Goal: Ask a question

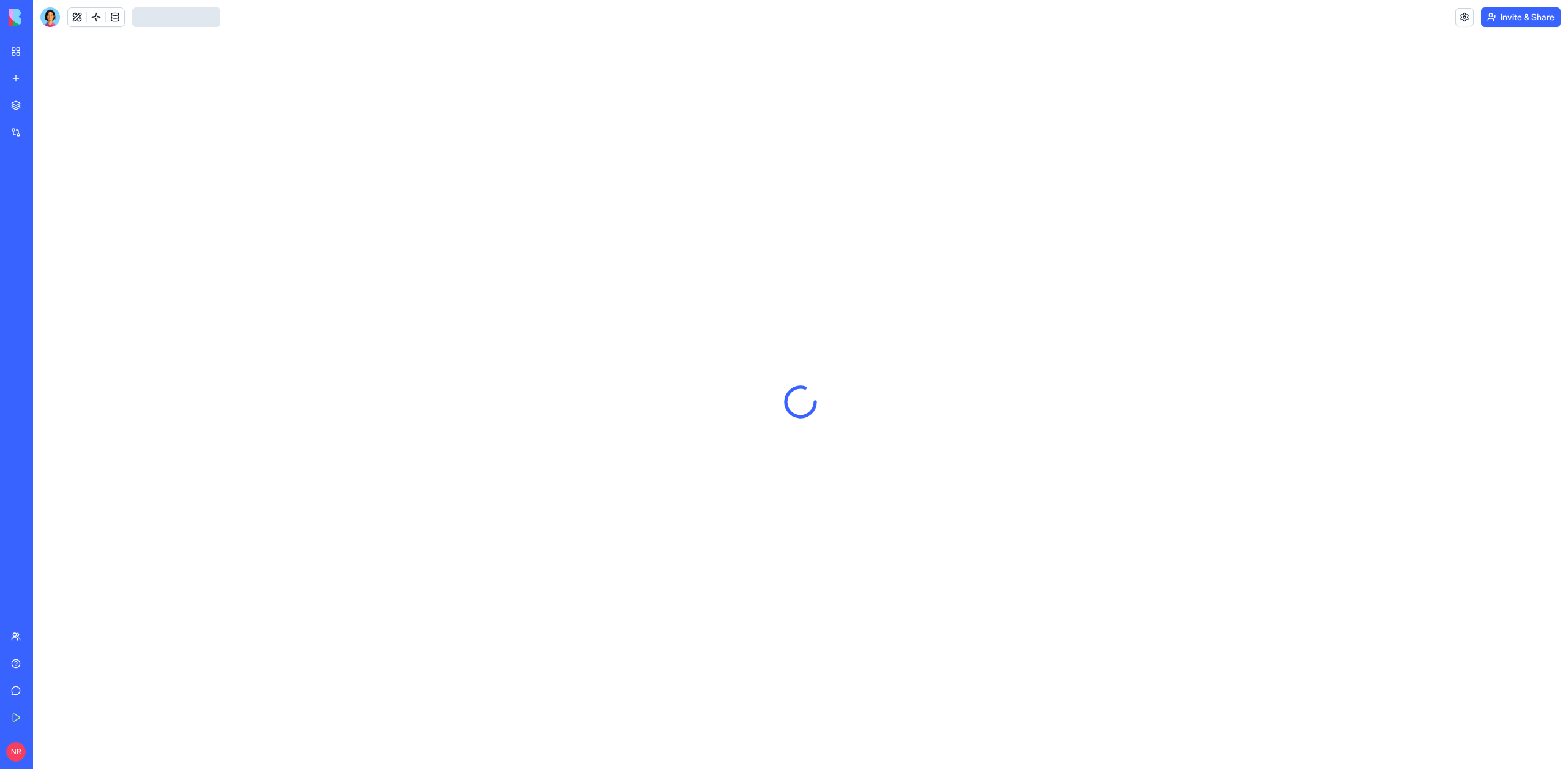
click at [11, 657] on link "Help" at bounding box center [28, 664] width 49 height 24
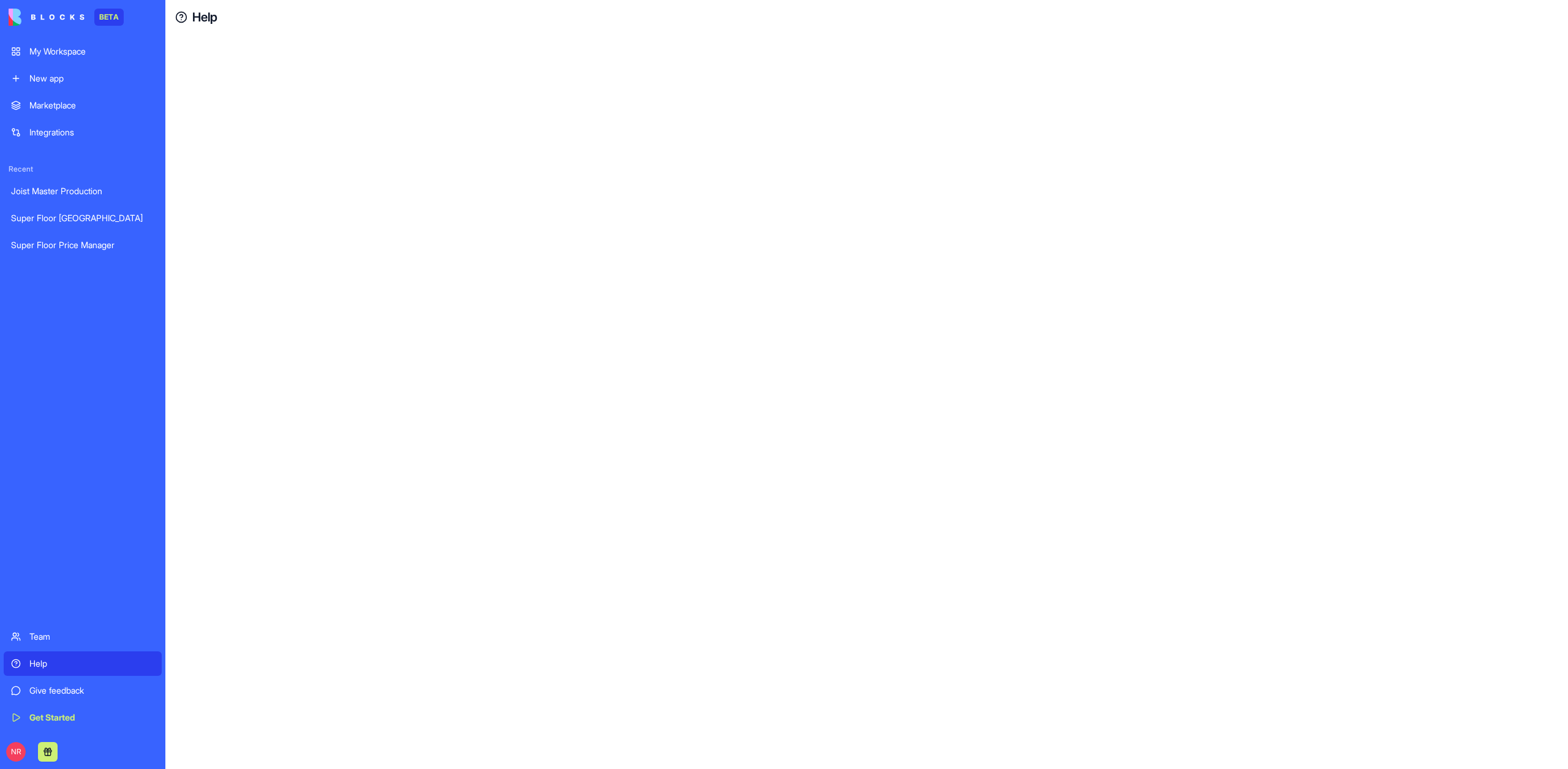
click at [32, 663] on div "Help" at bounding box center [91, 663] width 125 height 12
click at [47, 659] on div "Help" at bounding box center [91, 663] width 125 height 12
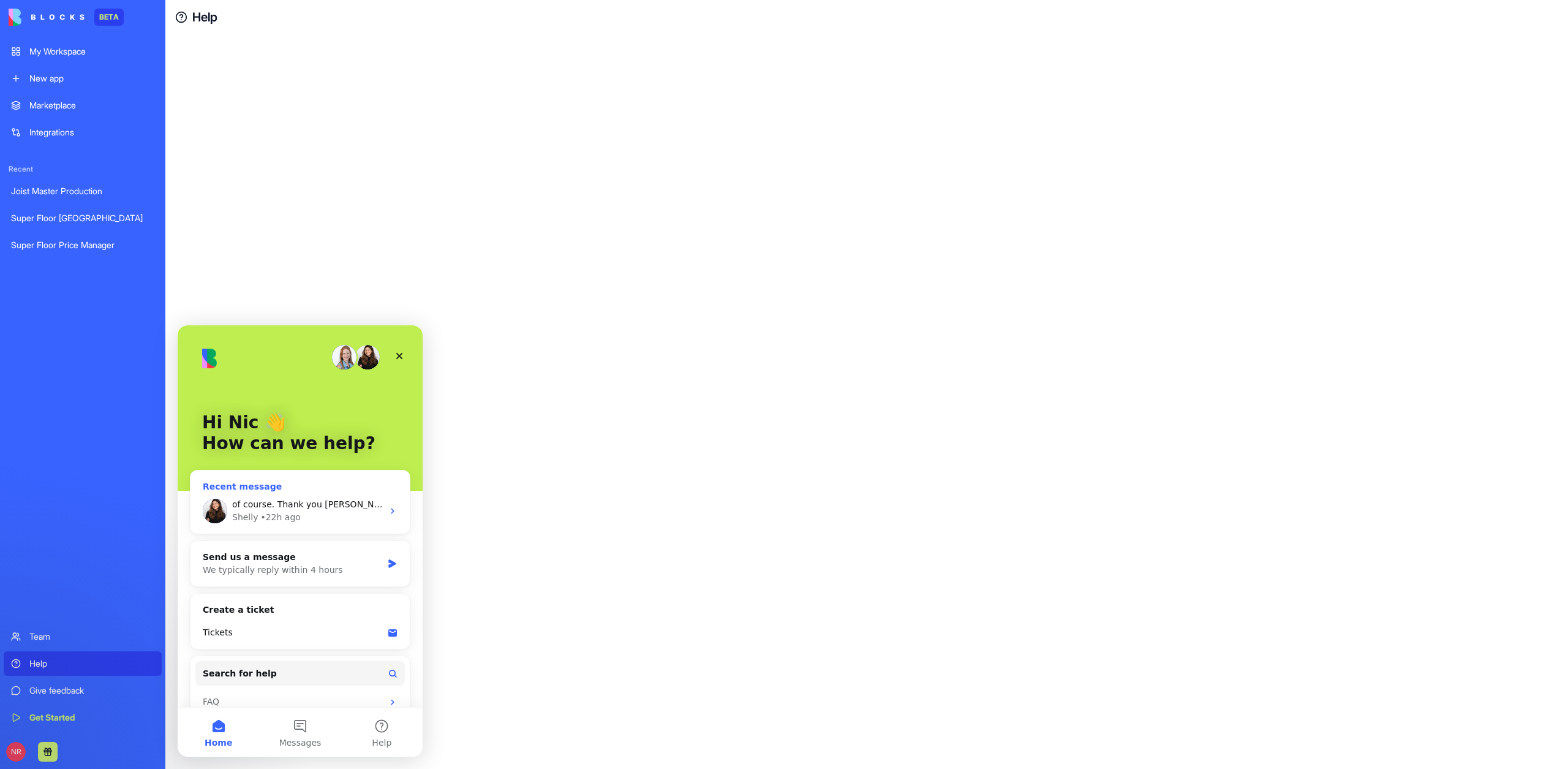
click at [315, 504] on span "of course. Thank you [PERSON_NAME]!" at bounding box center [316, 504] width 167 height 10
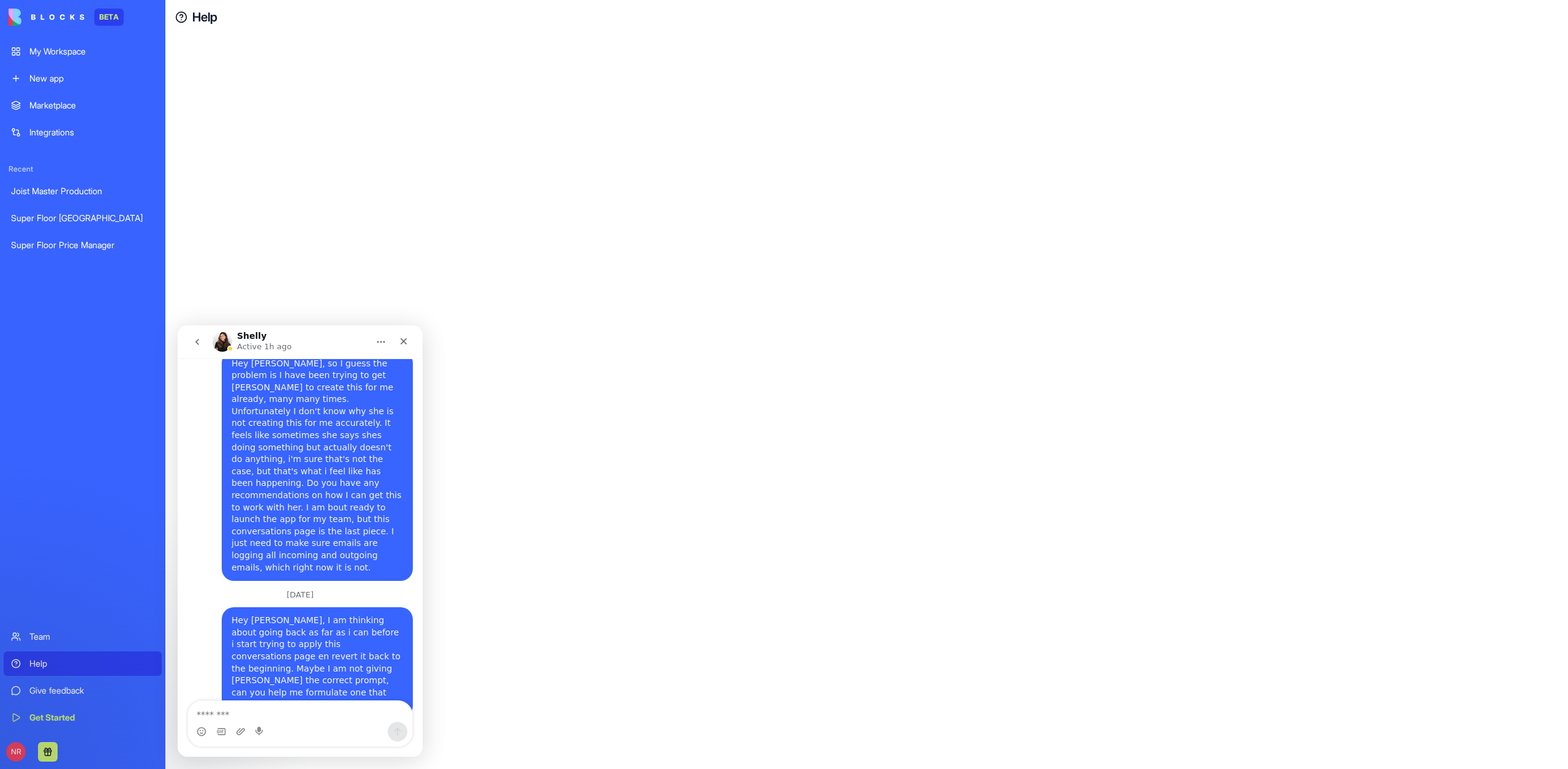
scroll to position [2465, 0]
click at [405, 342] on icon "Close" at bounding box center [404, 342] width 10 height 10
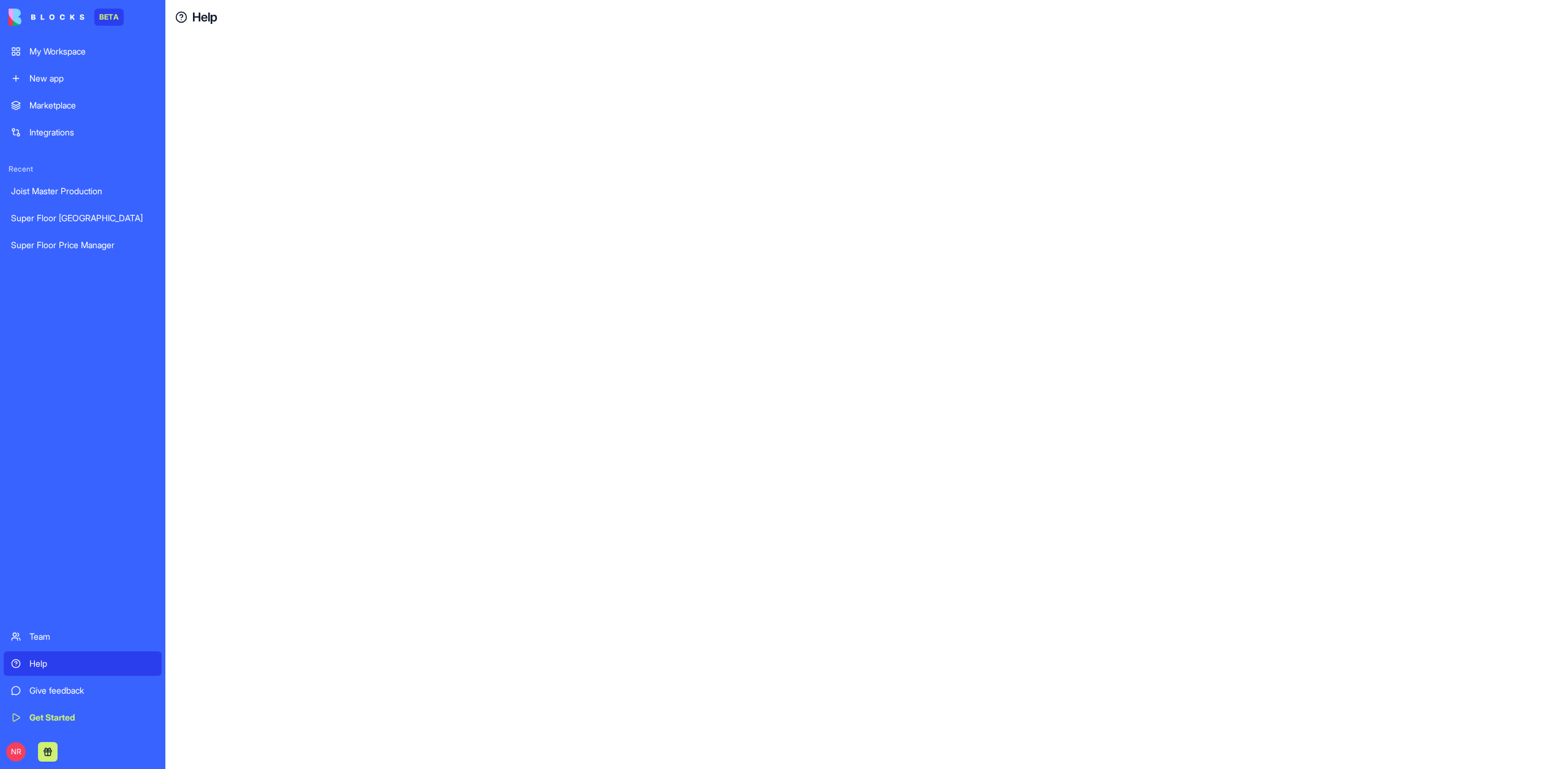
scroll to position [0, 0]
click at [769, 373] on div at bounding box center [866, 401] width 1402 height 735
